Goal: Information Seeking & Learning: Learn about a topic

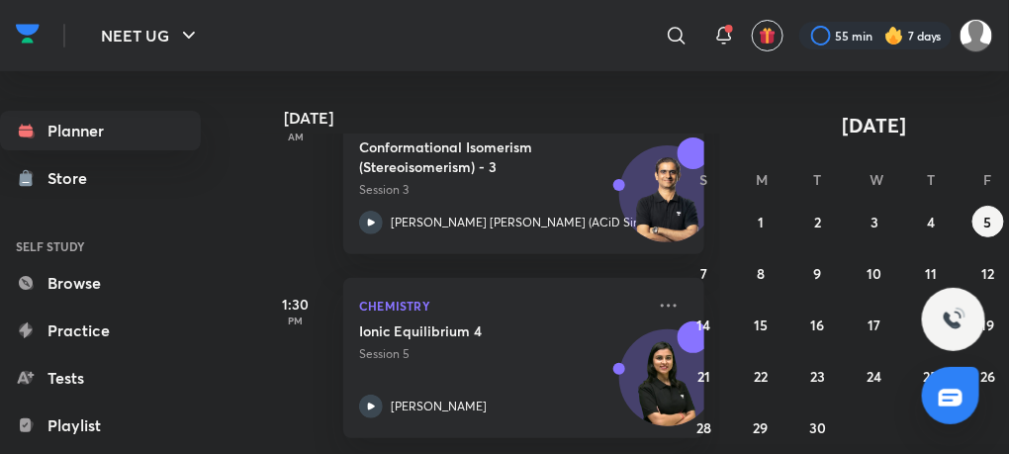
scroll to position [336, 0]
click at [932, 225] on abbr "4" at bounding box center [931, 222] width 8 height 19
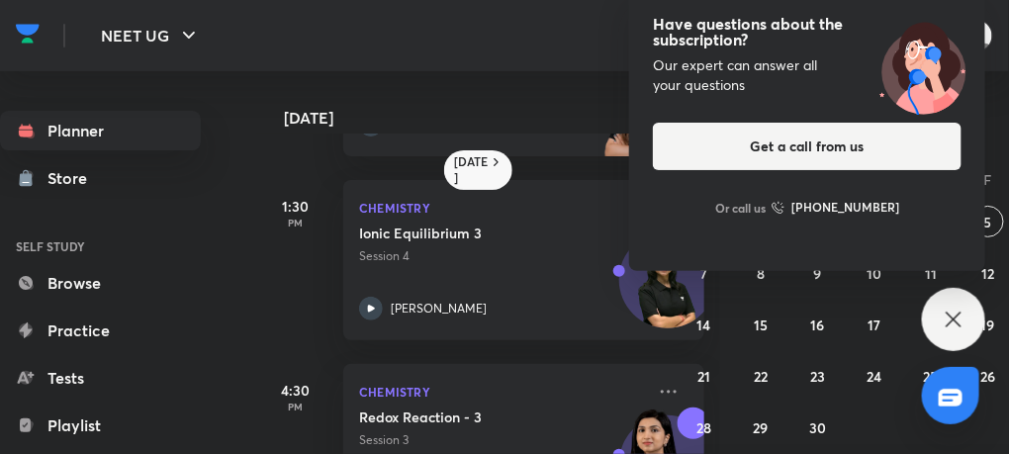
scroll to position [354, 0]
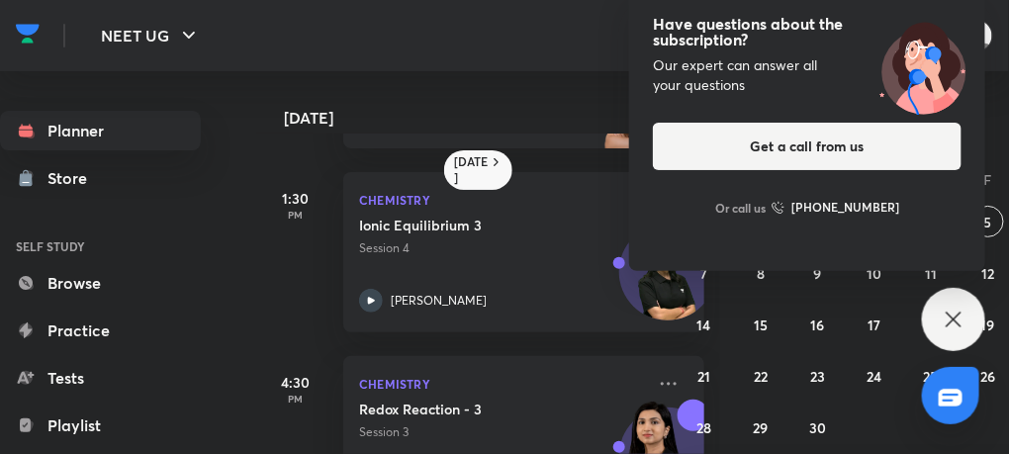
click at [952, 331] on icon at bounding box center [954, 320] width 24 height 24
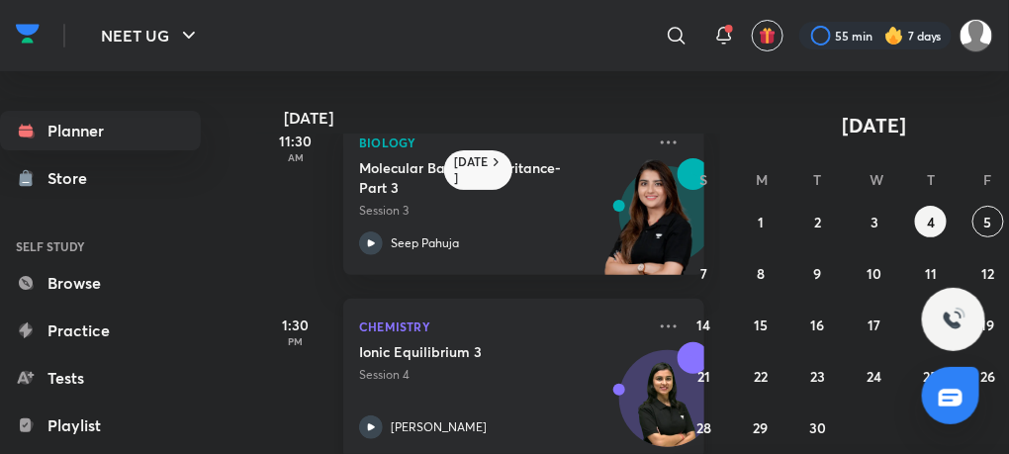
scroll to position [221, 0]
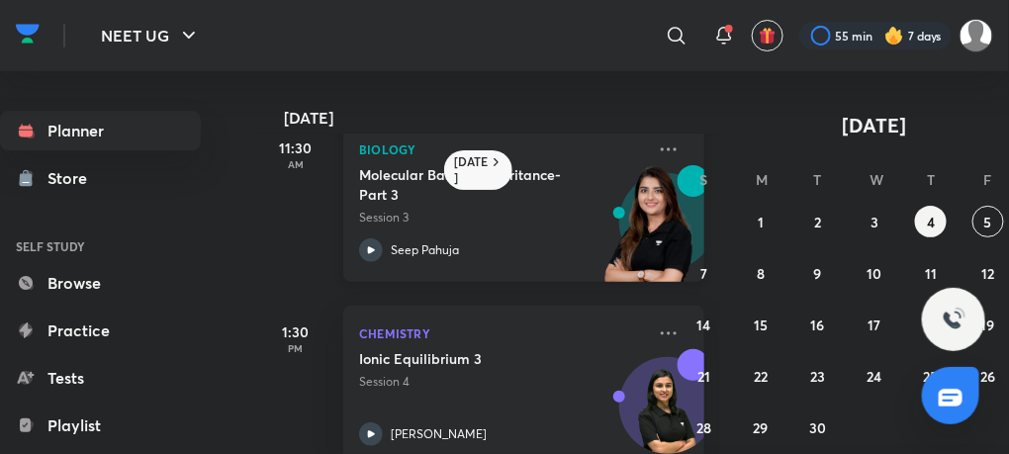
click at [368, 246] on icon at bounding box center [371, 249] width 7 height 7
